Goal: Find specific page/section: Find specific page/section

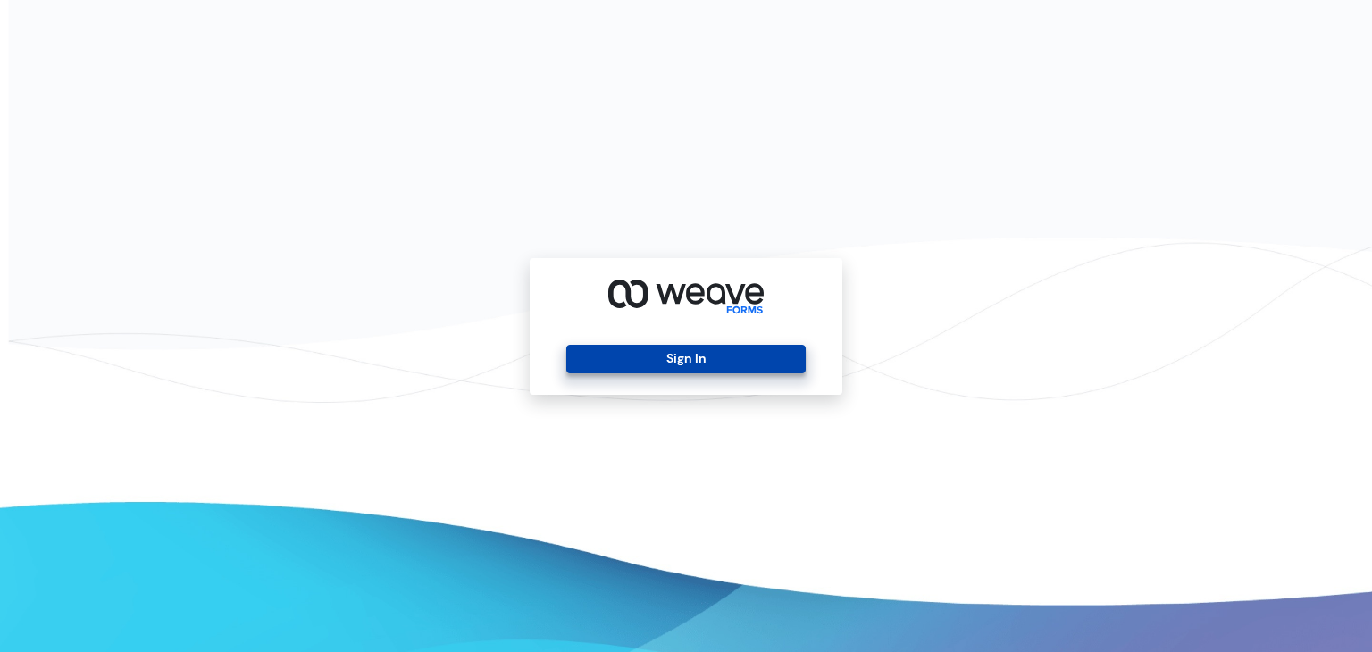
click at [776, 373] on button "Sign In" at bounding box center [685, 359] width 239 height 29
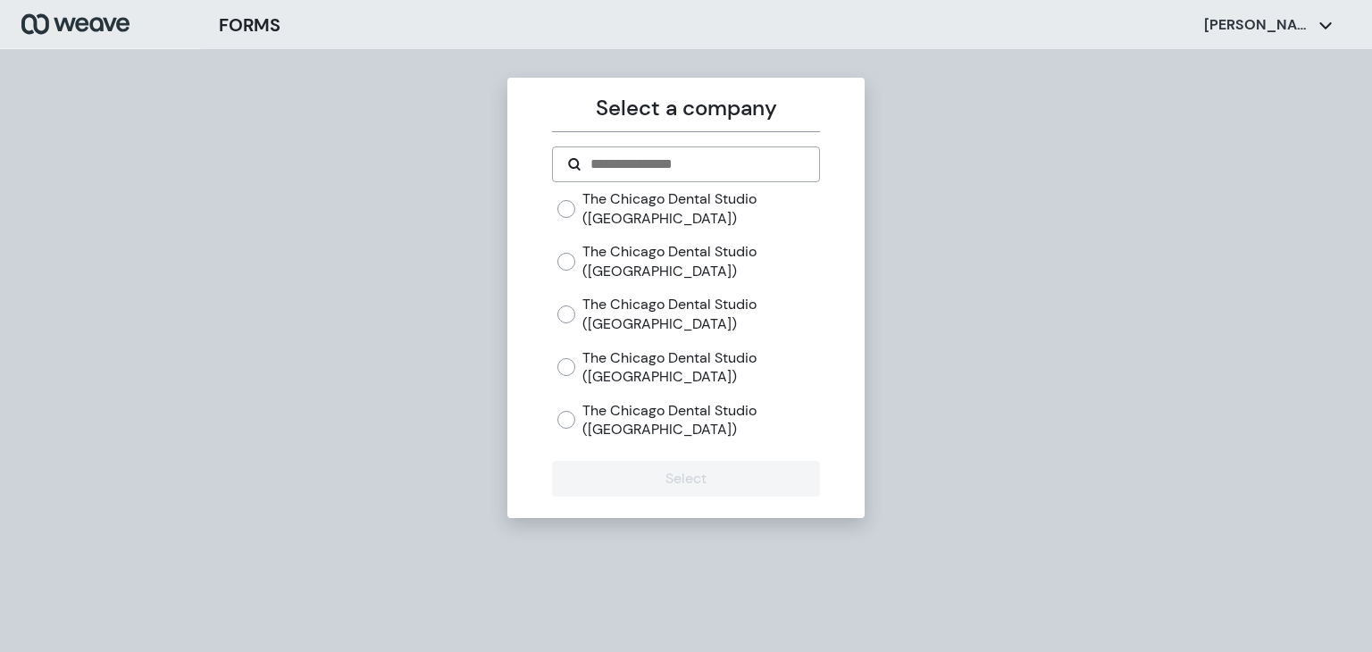
click at [609, 430] on label "The Chicago Dental Studio ([GEOGRAPHIC_DATA])" at bounding box center [701, 420] width 237 height 38
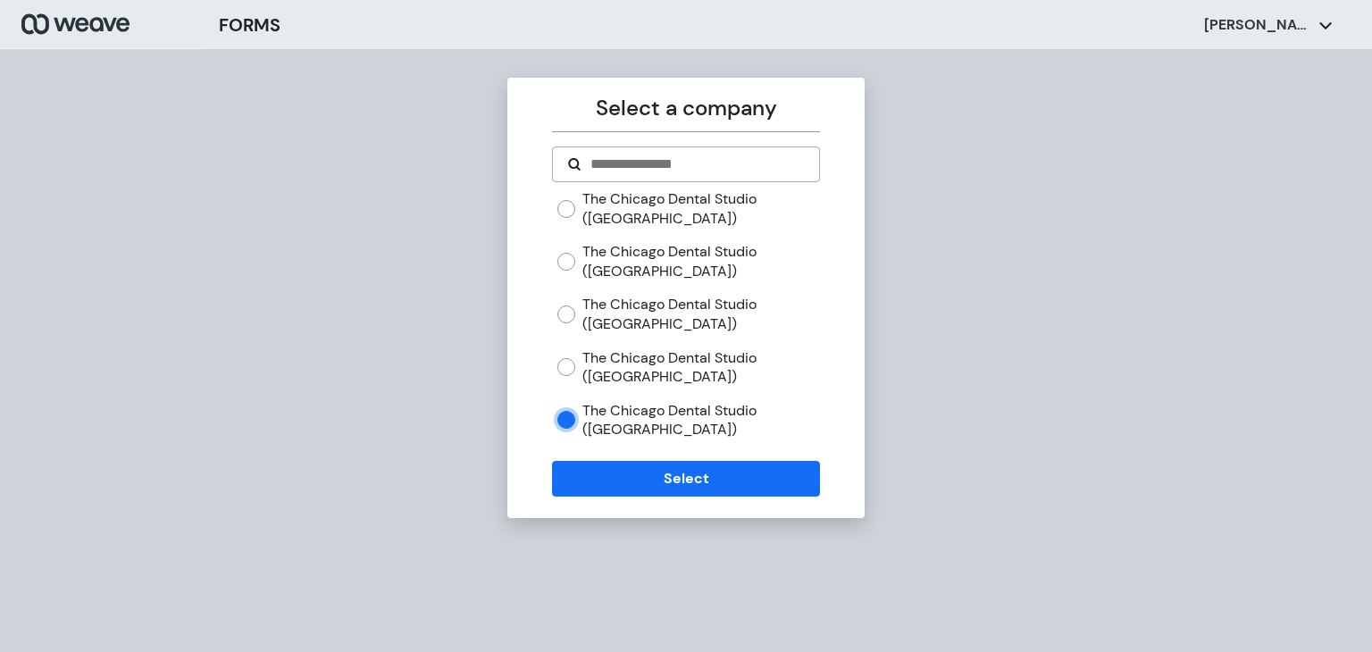
click at [600, 319] on label "The Chicago Dental Studio ([GEOGRAPHIC_DATA])" at bounding box center [701, 314] width 237 height 38
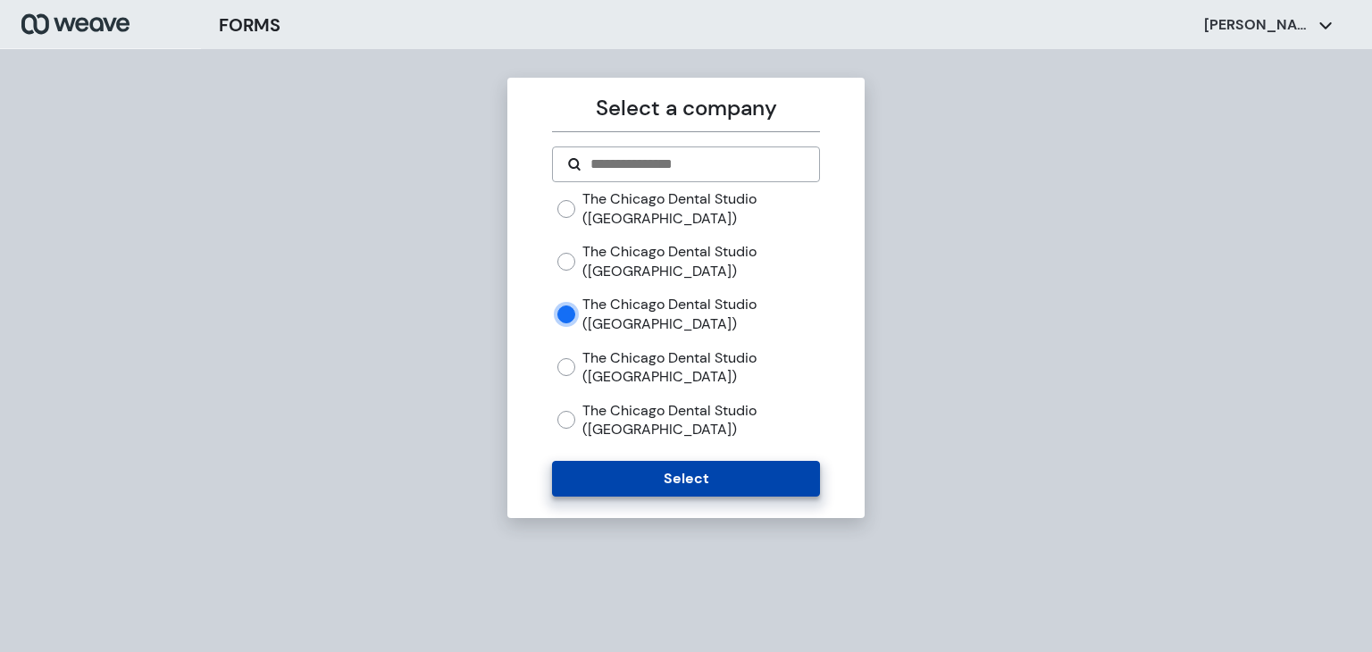
click at [652, 483] on button "Select" at bounding box center [685, 479] width 267 height 36
